Goal: Communication & Community: Share content

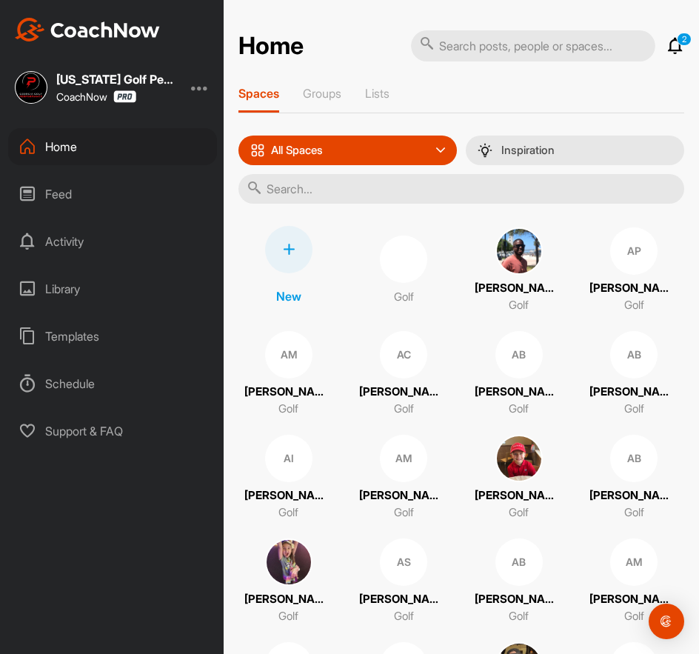
click at [350, 188] on input "text" at bounding box center [461, 189] width 446 height 30
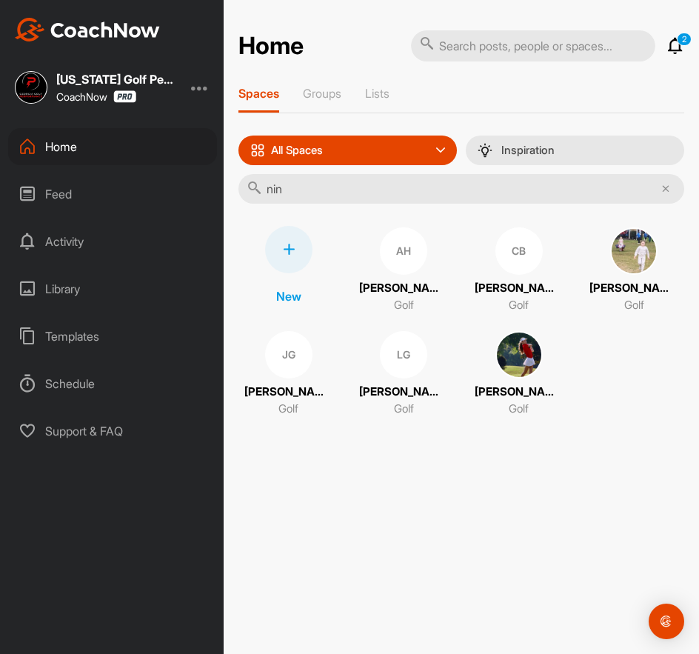
type input "nin"
click at [539, 366] on img at bounding box center [518, 354] width 47 height 47
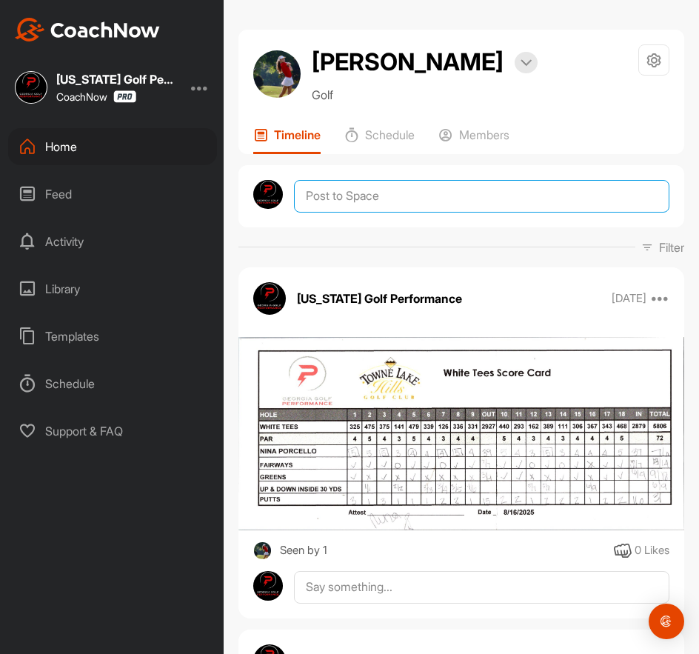
click at [372, 198] on textarea at bounding box center [481, 196] width 375 height 33
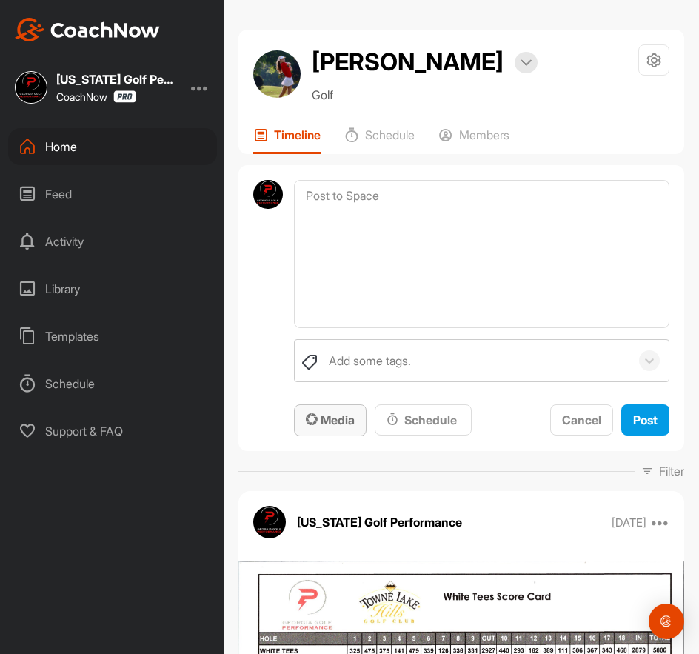
click at [347, 412] on span "Media" at bounding box center [330, 419] width 49 height 15
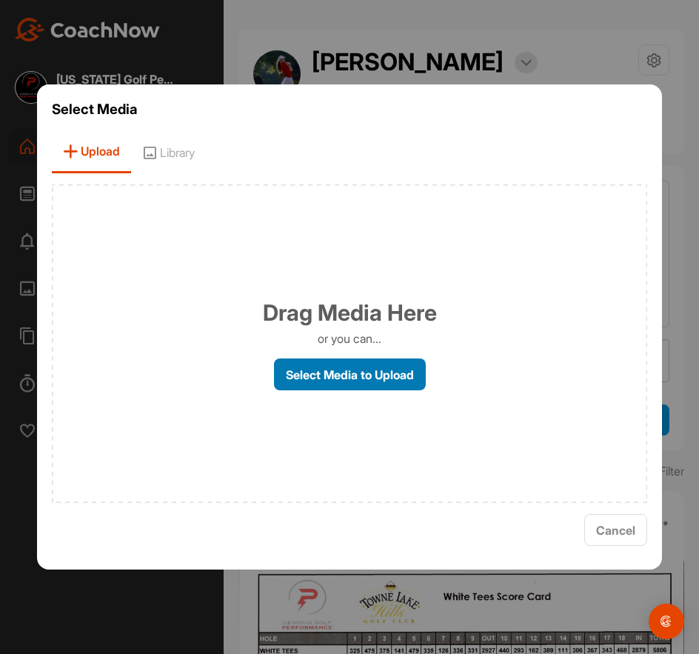
click at [350, 376] on label "Select Media to Upload" at bounding box center [350, 374] width 152 height 32
click at [0, 0] on input "Select Media to Upload" at bounding box center [0, 0] width 0 height 0
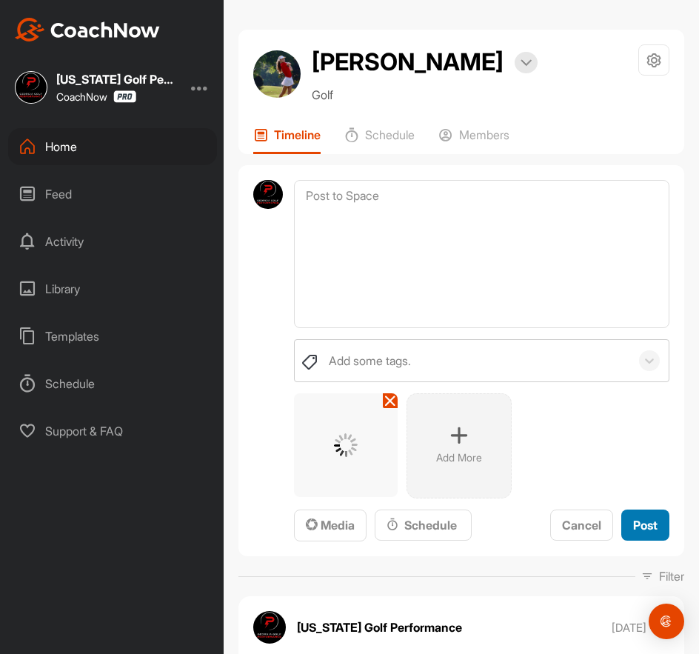
click at [638, 525] on span "Post" at bounding box center [645, 524] width 24 height 15
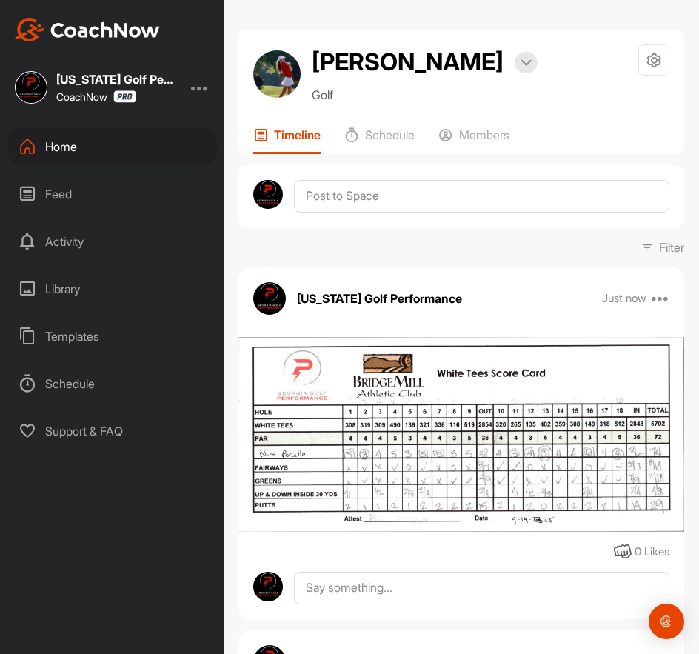
click at [51, 149] on div "Home" at bounding box center [112, 146] width 209 height 37
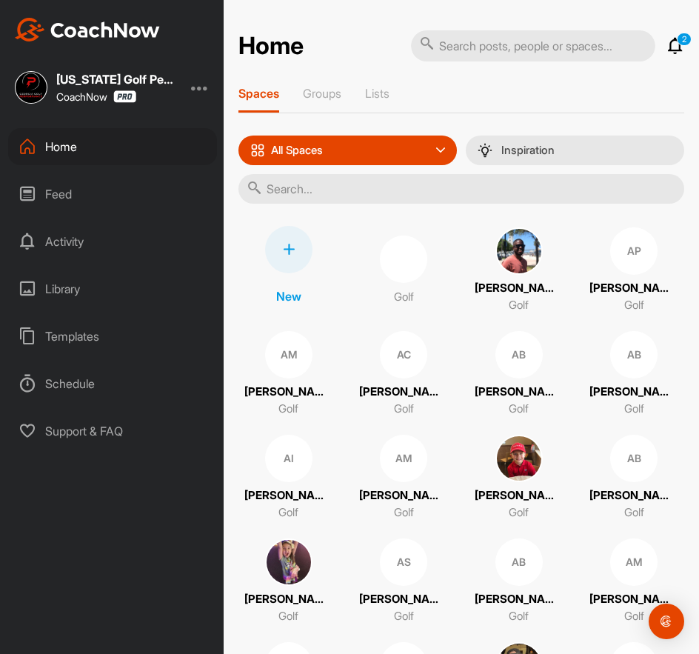
click at [380, 194] on input "text" at bounding box center [461, 189] width 446 height 30
click at [315, 185] on input "text" at bounding box center [461, 189] width 446 height 30
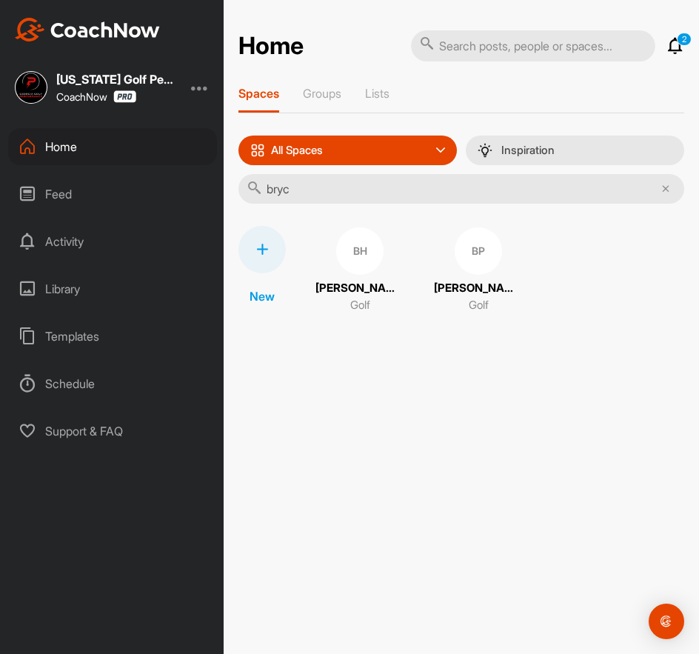
type input "bryc"
click at [352, 244] on div "BH" at bounding box center [359, 250] width 47 height 47
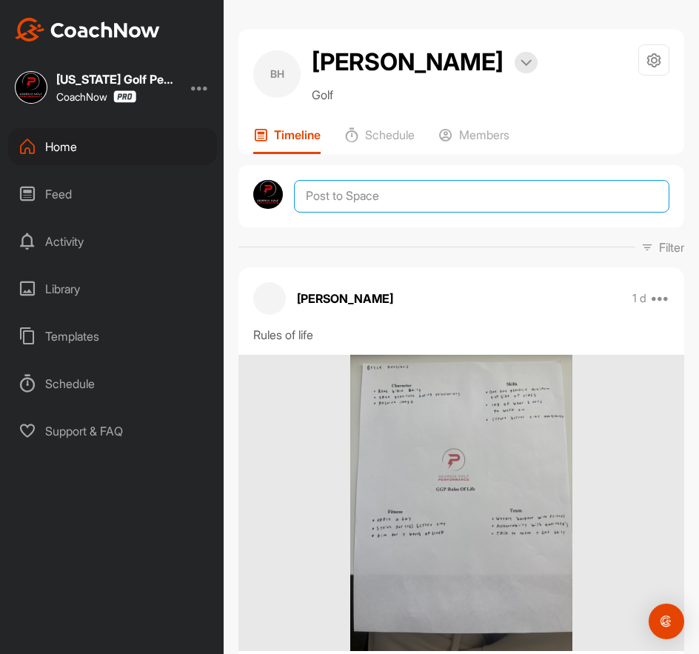
click at [346, 195] on textarea at bounding box center [481, 196] width 375 height 33
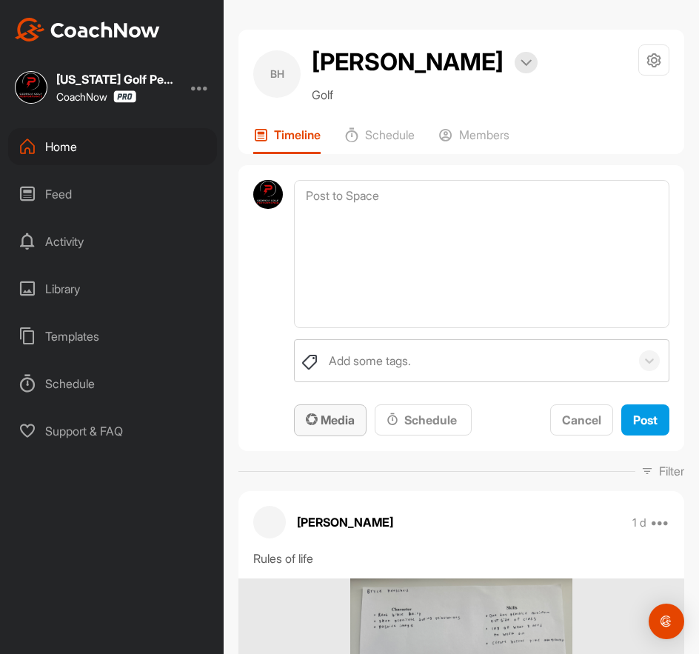
click at [336, 416] on span "Media" at bounding box center [330, 419] width 49 height 15
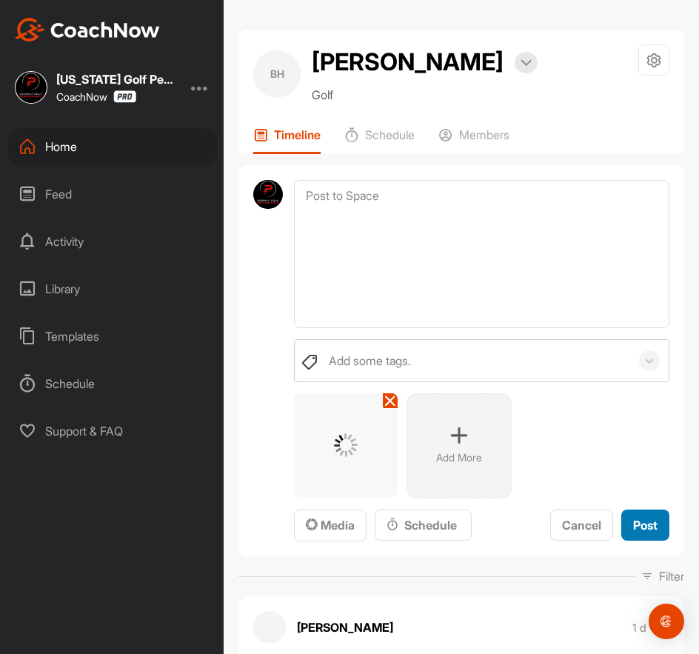
click at [633, 526] on span "Post" at bounding box center [645, 524] width 24 height 15
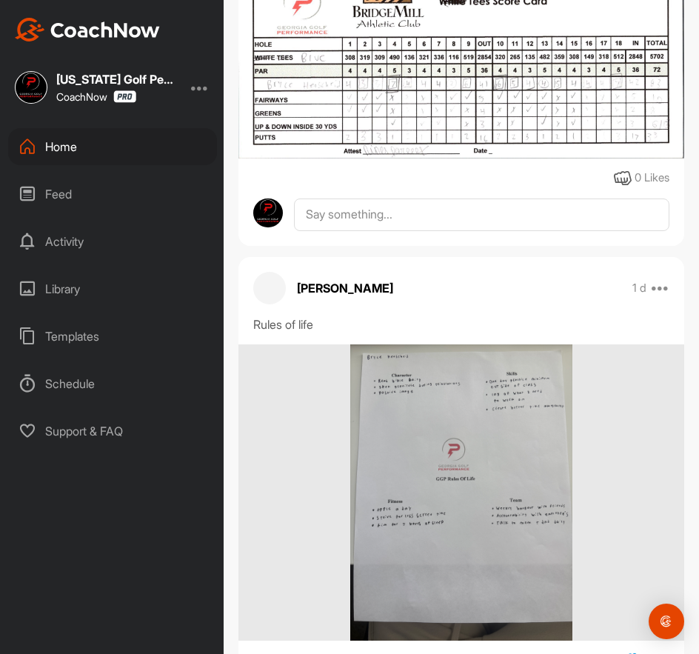
scroll to position [369, 0]
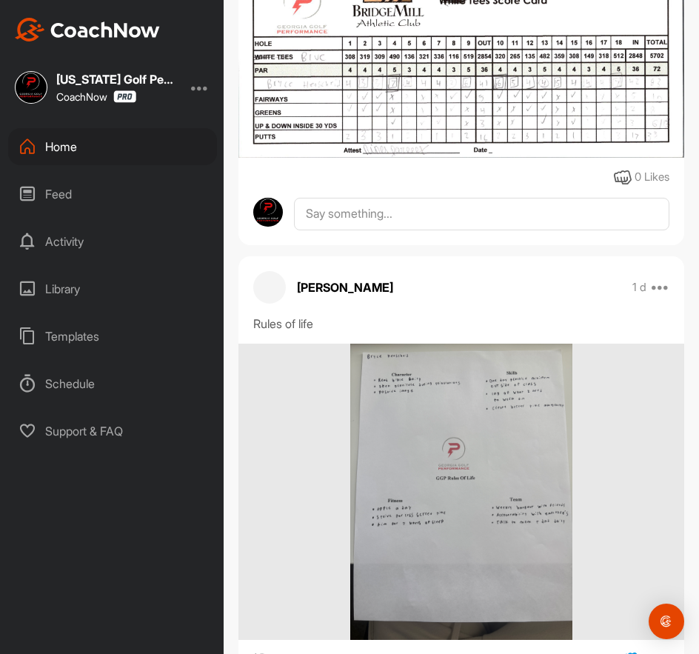
click at [71, 141] on div "Home" at bounding box center [112, 146] width 209 height 37
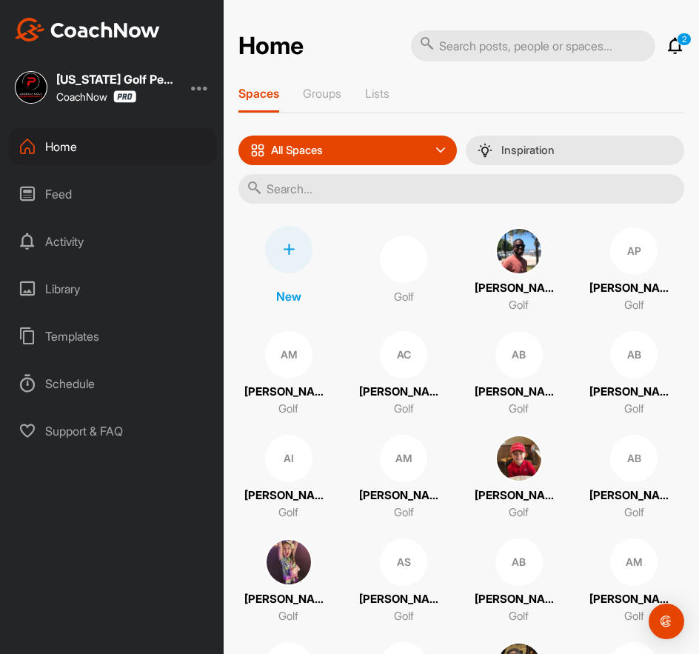
click at [377, 193] on input "text" at bounding box center [461, 189] width 446 height 30
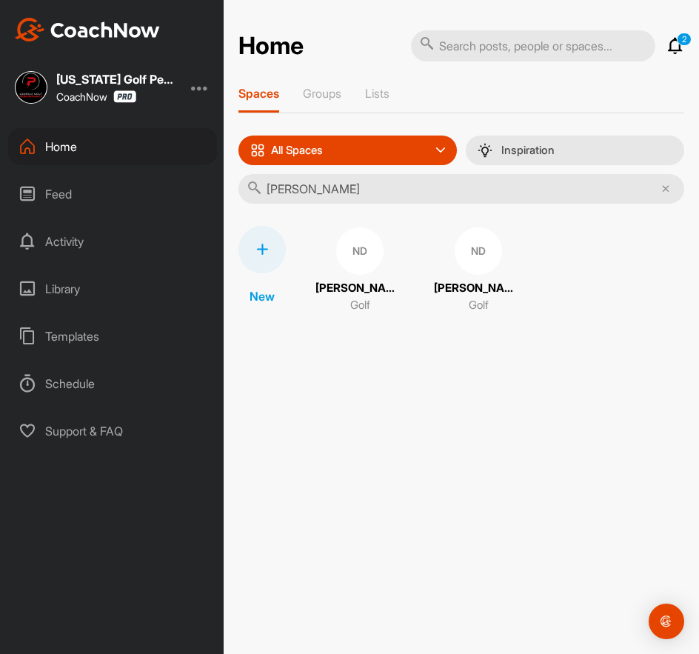
type input "[PERSON_NAME]"
click at [360, 258] on div "ND" at bounding box center [359, 250] width 47 height 47
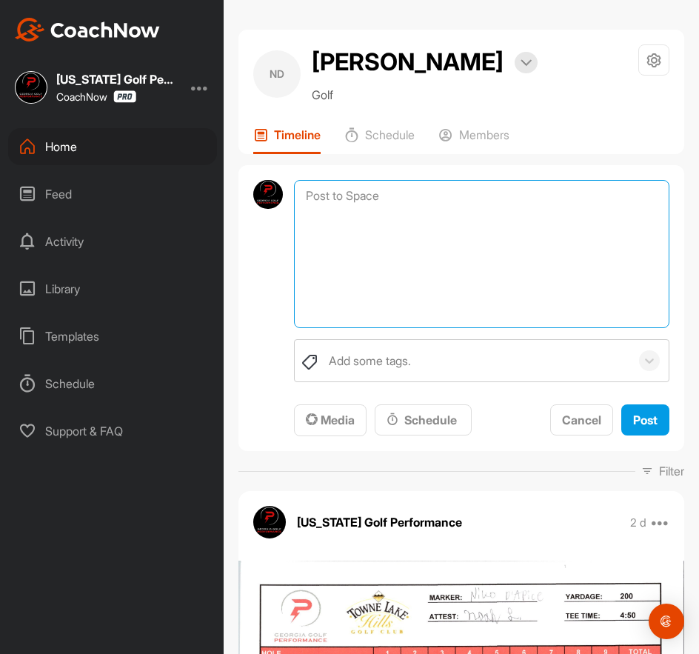
click at [355, 192] on textarea at bounding box center [481, 254] width 375 height 148
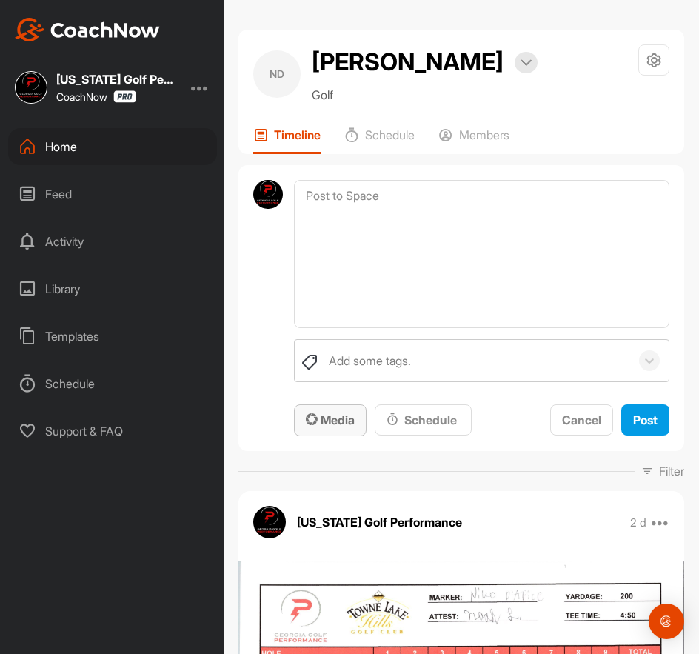
click at [340, 420] on span "Media" at bounding box center [330, 419] width 49 height 15
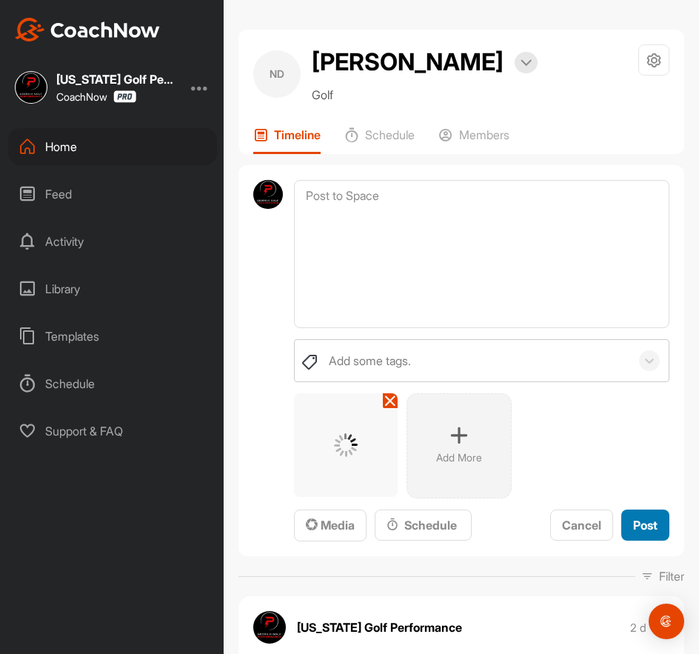
click at [633, 523] on span "Post" at bounding box center [645, 524] width 24 height 15
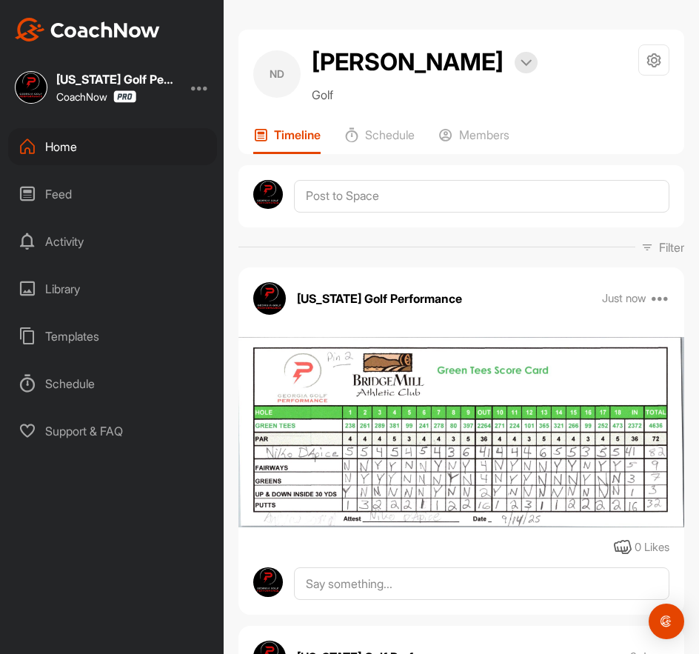
click at [52, 150] on div "Home" at bounding box center [112, 146] width 209 height 37
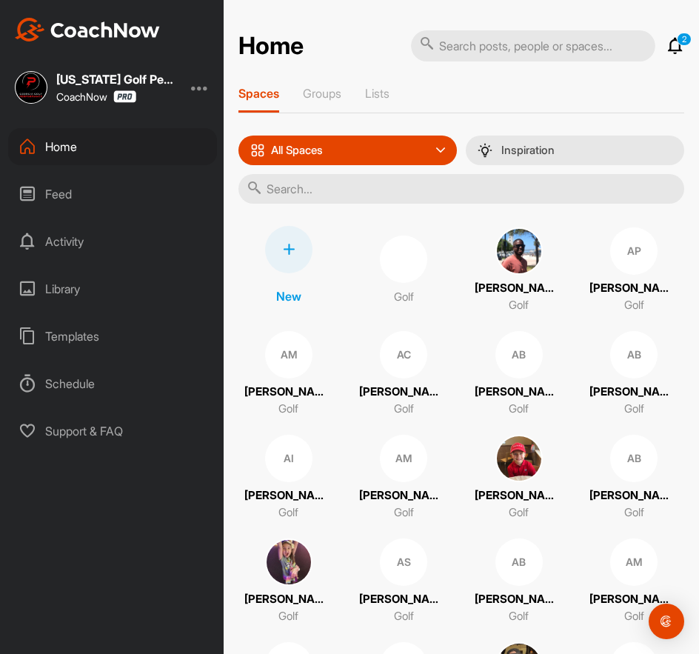
click at [344, 191] on input "text" at bounding box center [461, 189] width 446 height 30
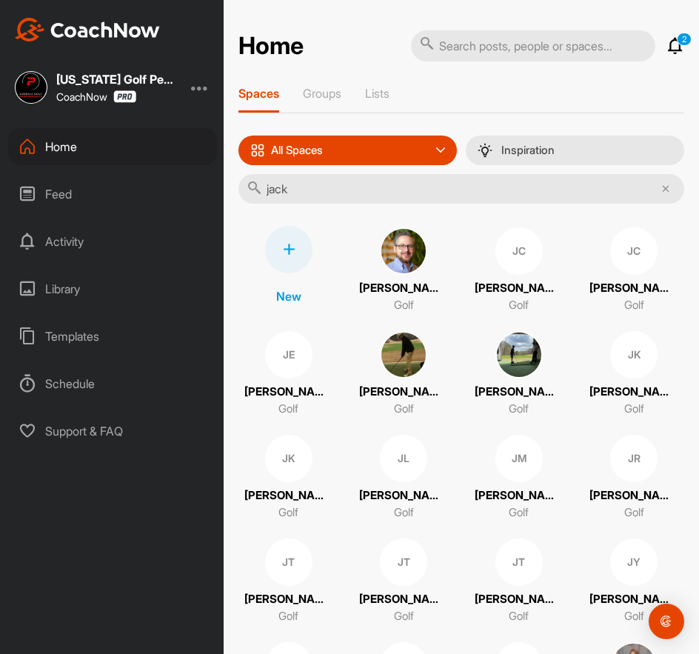
type input "jack"
click at [502, 262] on div "JC" at bounding box center [518, 250] width 47 height 47
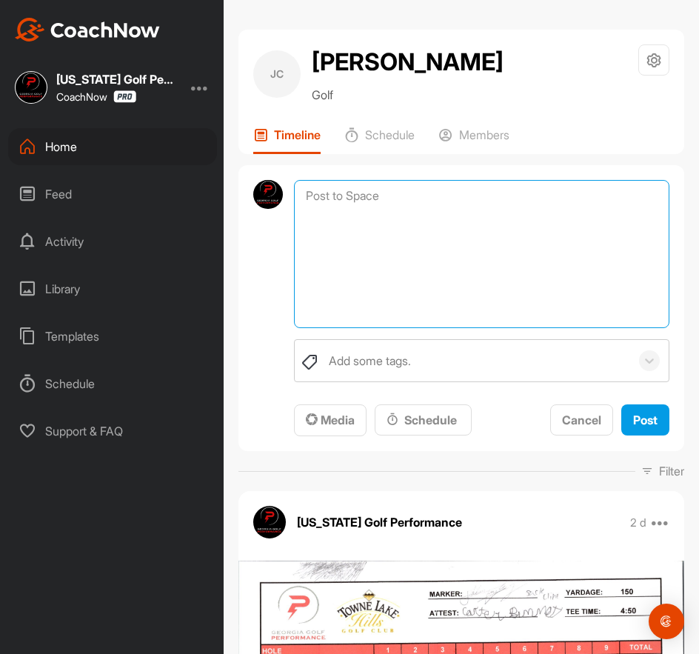
click at [340, 192] on textarea at bounding box center [481, 254] width 375 height 148
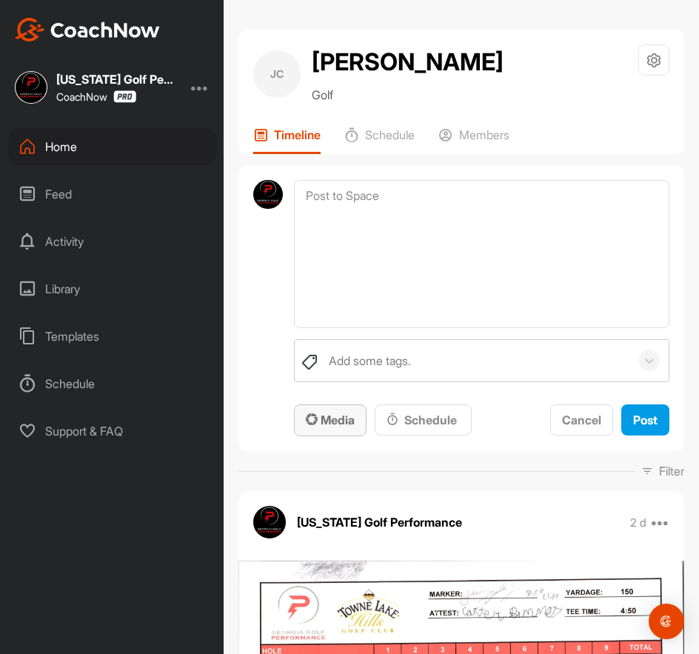
click at [331, 420] on span "Media" at bounding box center [330, 419] width 49 height 15
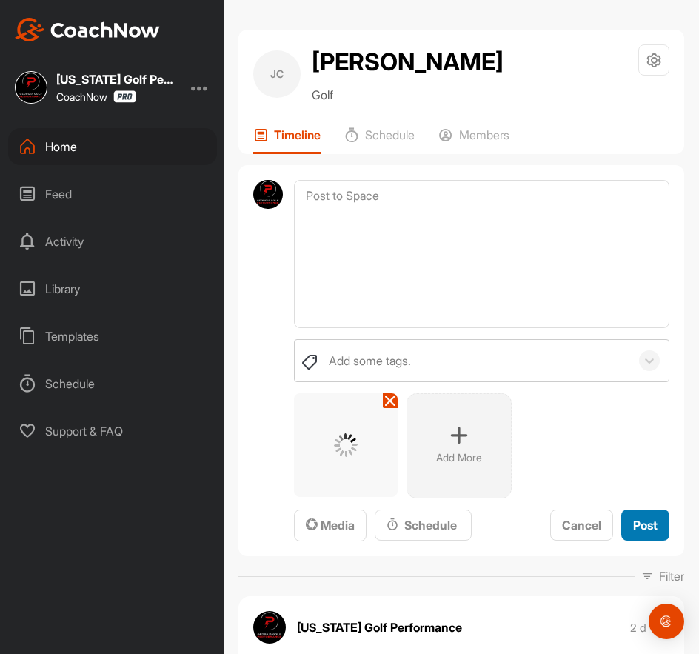
click at [645, 525] on span "Post" at bounding box center [645, 524] width 24 height 15
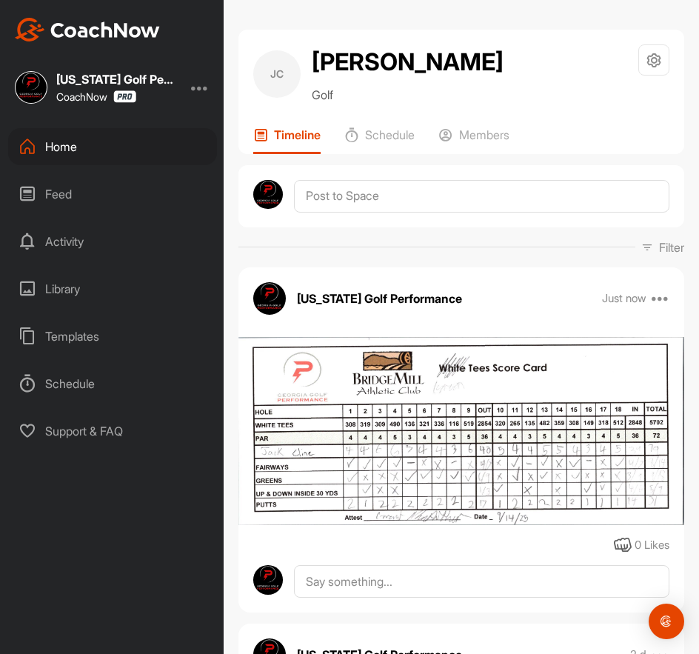
click at [61, 145] on div "Home" at bounding box center [112, 146] width 209 height 37
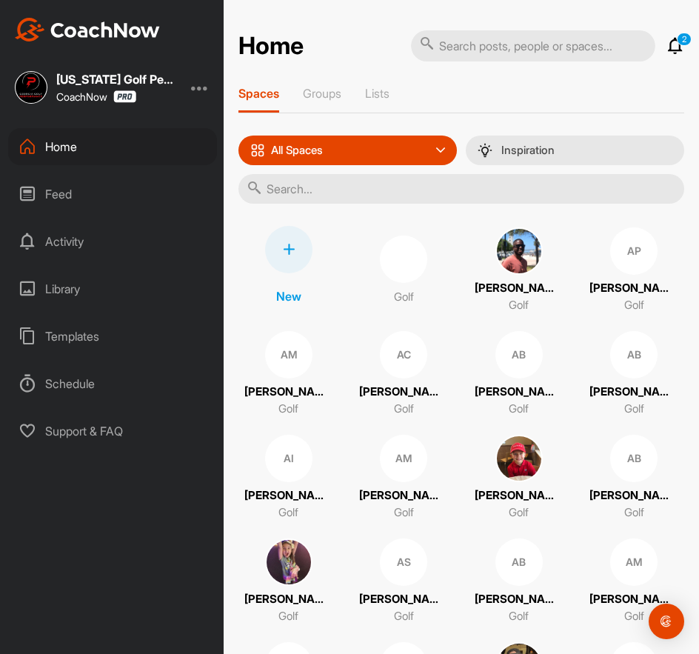
click at [339, 199] on input "text" at bounding box center [461, 189] width 446 height 30
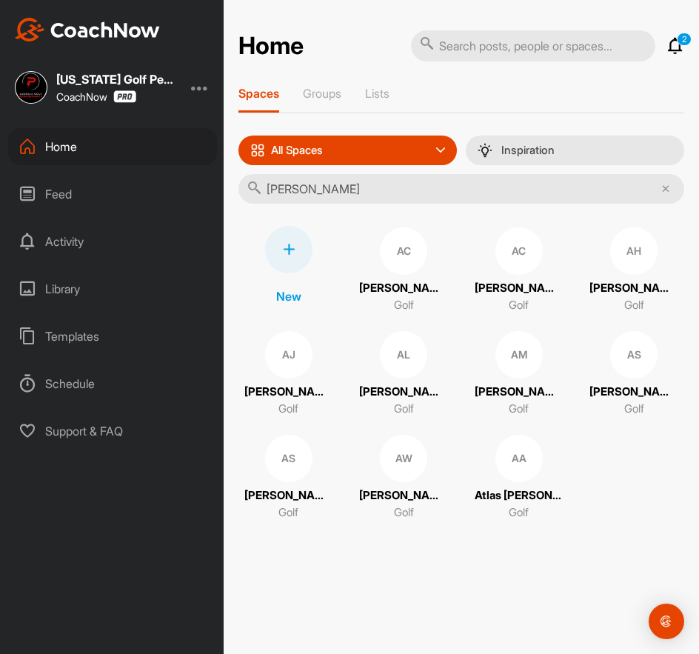
type input "[PERSON_NAME]"
click at [287, 460] on div "AS" at bounding box center [288, 457] width 47 height 47
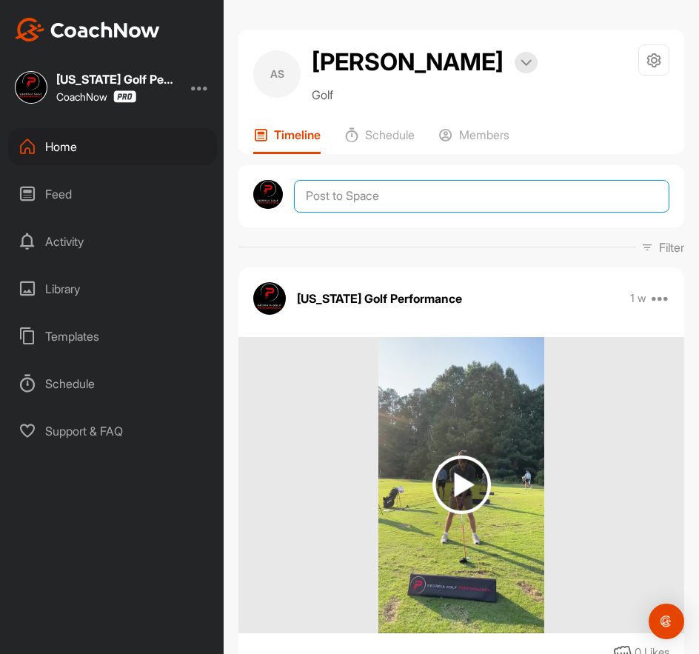
click at [329, 200] on textarea at bounding box center [481, 196] width 375 height 33
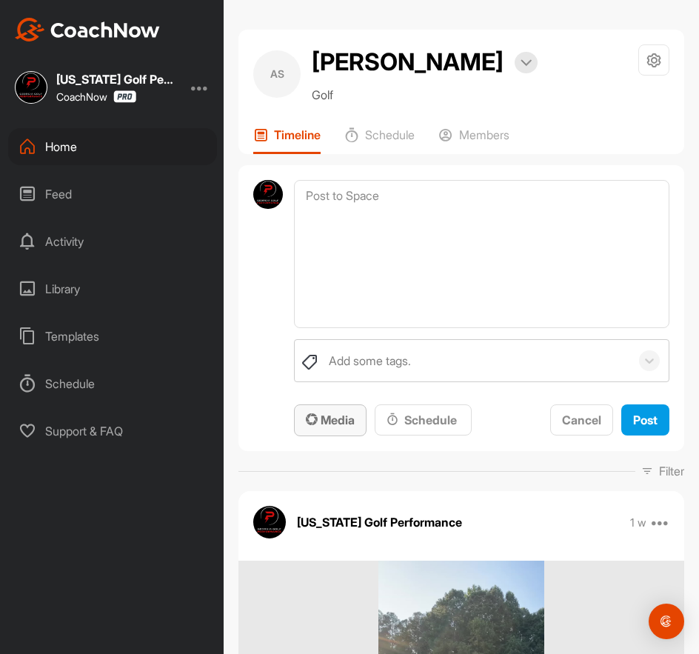
click at [337, 420] on span "Media" at bounding box center [330, 419] width 49 height 15
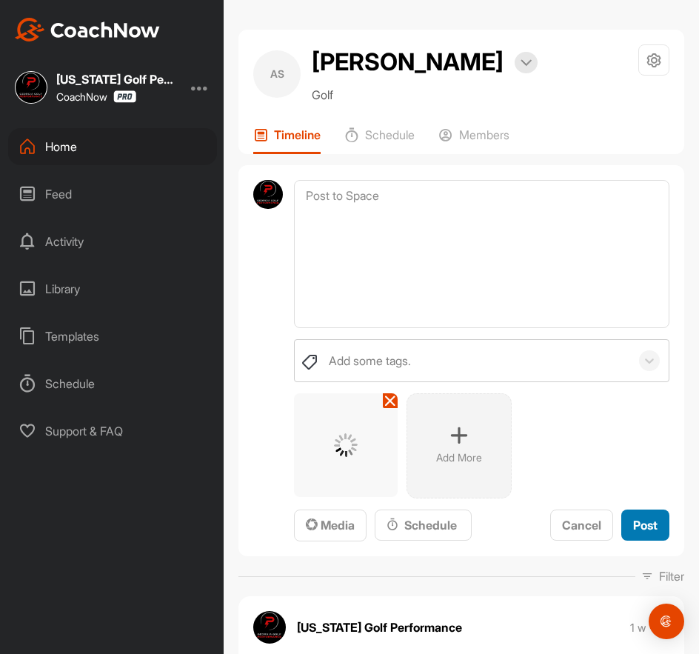
click at [637, 528] on span "Post" at bounding box center [645, 524] width 24 height 15
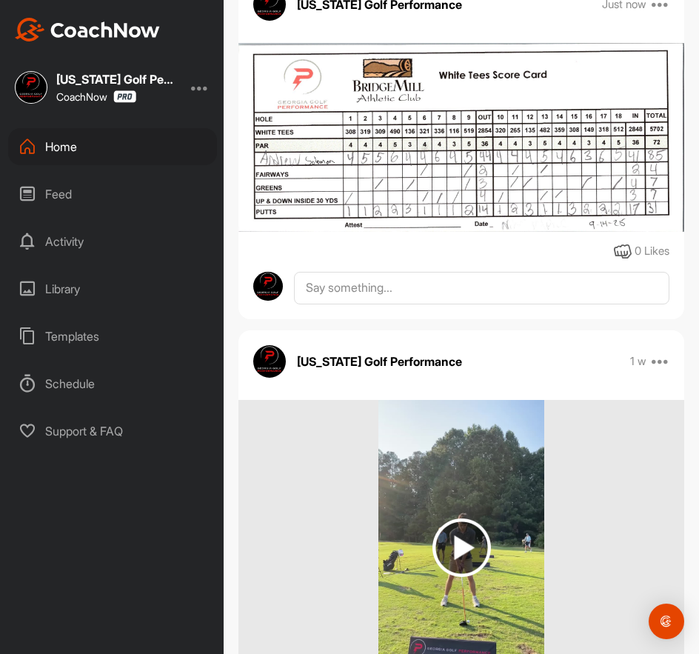
scroll to position [295, 0]
